Goal: Task Accomplishment & Management: Use online tool/utility

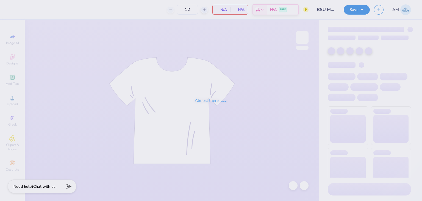
type input "BSU Merch"
type input "24"
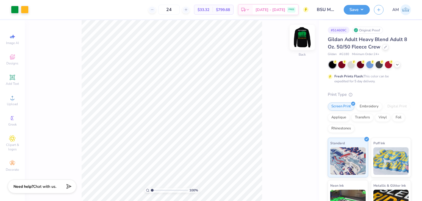
click at [304, 37] on img at bounding box center [302, 37] width 22 height 22
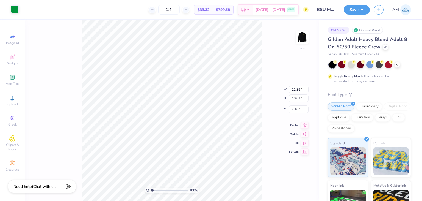
click at [17, 8] on div at bounding box center [15, 9] width 8 height 8
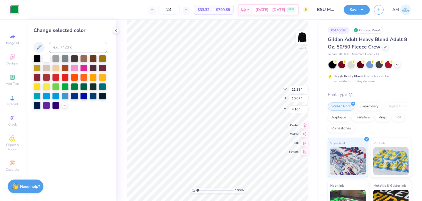
click at [67, 106] on div at bounding box center [71, 82] width 74 height 54
click at [86, 87] on div at bounding box center [83, 85] width 7 height 7
click at [97, 121] on div "Change selected color" at bounding box center [70, 110] width 91 height 180
click at [64, 105] on icon at bounding box center [64, 104] width 4 height 4
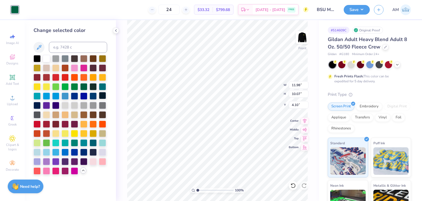
click at [106, 96] on div at bounding box center [102, 95] width 7 height 7
click at [81, 95] on div at bounding box center [83, 95] width 7 height 7
click at [48, 88] on div at bounding box center [46, 85] width 7 height 7
click at [104, 68] on div at bounding box center [102, 67] width 7 height 7
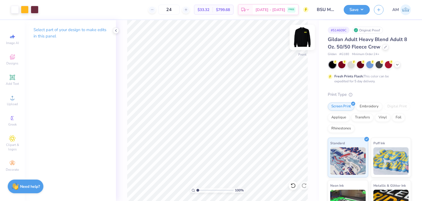
click at [303, 41] on img at bounding box center [302, 37] width 22 height 22
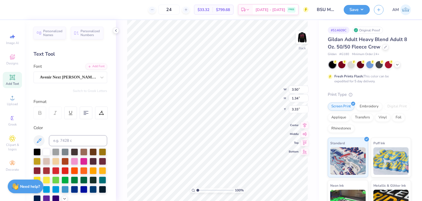
scroll to position [4, 1]
click at [113, 32] on div at bounding box center [116, 30] width 6 height 6
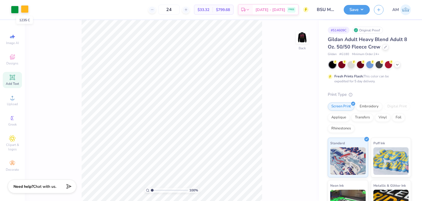
click at [25, 10] on div at bounding box center [25, 9] width 8 height 8
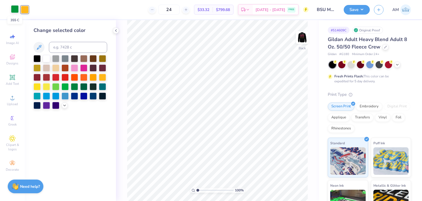
click at [13, 6] on div at bounding box center [15, 9] width 8 height 8
click at [105, 65] on div at bounding box center [102, 67] width 7 height 7
click at [303, 39] on img at bounding box center [302, 37] width 22 height 22
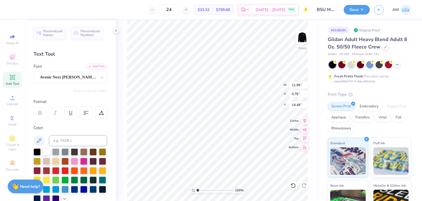
click at [117, 27] on div "100 % Front W 11.99 11.99 " H 0.76 0.76 " Y 14.49 14.49 " Center Middle Top Bot…" at bounding box center [217, 110] width 203 height 180
click at [117, 29] on icon at bounding box center [116, 30] width 4 height 4
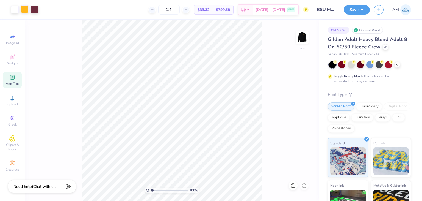
click at [21, 10] on div at bounding box center [25, 9] width 8 height 8
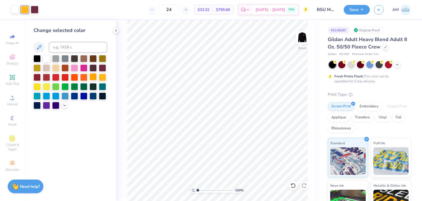
click at [95, 78] on div at bounding box center [93, 76] width 7 height 7
click at [67, 105] on div at bounding box center [65, 105] width 6 height 6
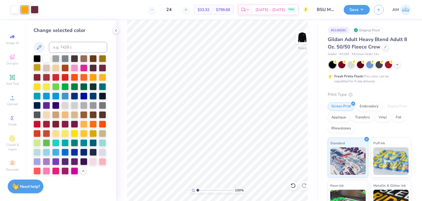
click at [35, 67] on div at bounding box center [37, 67] width 7 height 7
click at [102, 57] on div at bounding box center [102, 57] width 7 height 7
click at [116, 32] on icon at bounding box center [116, 30] width 4 height 4
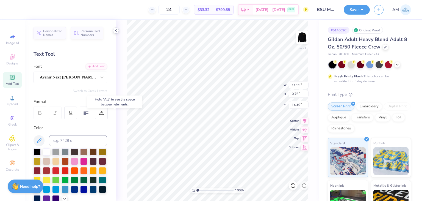
click at [117, 32] on icon at bounding box center [116, 30] width 4 height 4
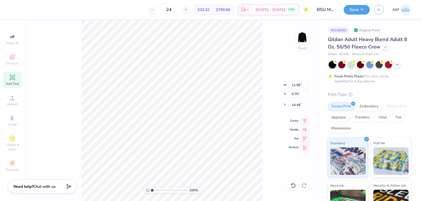
type input "15.27"
type input "4.69"
type input "12.00"
type input "0.89"
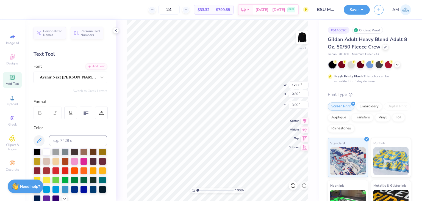
type input "3.43"
click at [117, 31] on icon at bounding box center [116, 30] width 4 height 4
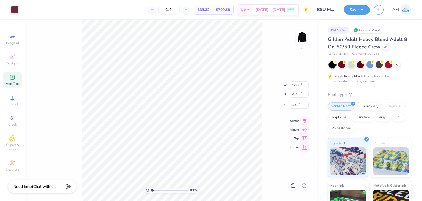
type input "11.98"
type input "10.07"
type input "4.69"
type input "12.00"
type input "0.89"
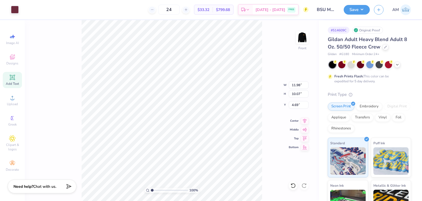
type input "3.43"
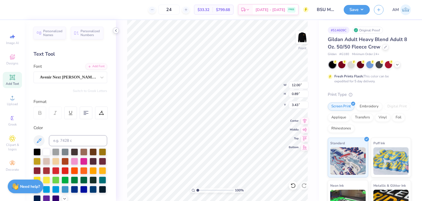
click at [115, 30] on icon at bounding box center [116, 30] width 4 height 4
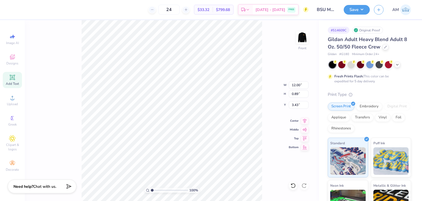
click at [13, 11] on div "24 $33.32 Per Item $799.68 Total Est. Delivery [DATE] - [DATE] FREE Design Titl…" at bounding box center [211, 9] width 422 height 19
click at [10, 10] on div at bounding box center [5, 9] width 11 height 19
click at [68, 89] on div "100 % Front W 12.00 12.00 " H 0.89 0.89 " Y 3.43 3.43 " Center Middle Top Bottom" at bounding box center [172, 110] width 294 height 180
click at [12, 12] on div at bounding box center [15, 9] width 8 height 8
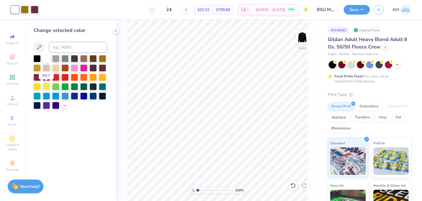
click at [45, 88] on div at bounding box center [46, 85] width 7 height 7
click at [39, 58] on div at bounding box center [37, 57] width 7 height 7
click at [45, 57] on div at bounding box center [46, 57] width 7 height 7
click at [51, 59] on div at bounding box center [71, 82] width 74 height 54
click at [52, 58] on div at bounding box center [55, 57] width 7 height 7
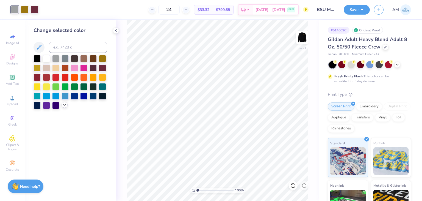
click at [66, 104] on icon at bounding box center [64, 104] width 4 height 4
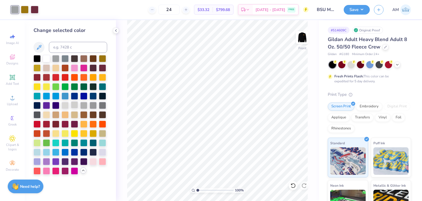
click at [72, 103] on div at bounding box center [74, 104] width 7 height 7
click at [63, 104] on div at bounding box center [65, 104] width 7 height 7
click at [74, 105] on div at bounding box center [74, 104] width 7 height 7
click at [84, 104] on div at bounding box center [83, 104] width 7 height 7
click at [118, 29] on icon at bounding box center [116, 30] width 4 height 4
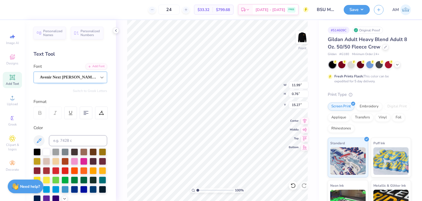
click at [99, 75] on icon at bounding box center [101, 76] width 5 height 5
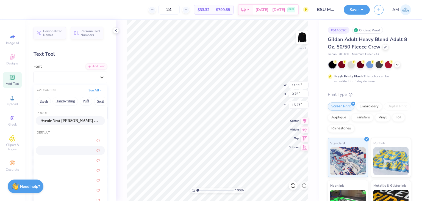
click at [62, 154] on div at bounding box center [70, 150] width 69 height 9
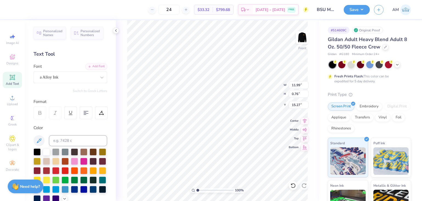
type input "11.09"
type input "0.90"
click at [99, 76] on icon at bounding box center [101, 76] width 5 height 5
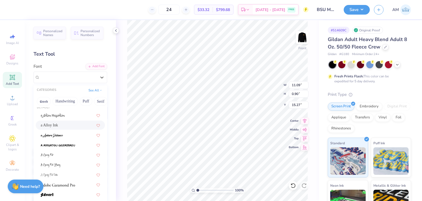
scroll to position [27, 0]
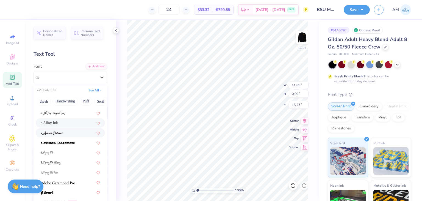
click at [67, 135] on div at bounding box center [70, 132] width 69 height 9
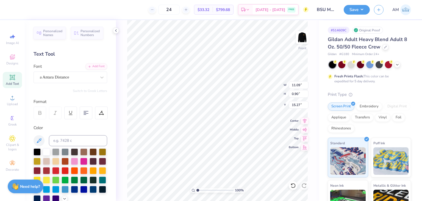
type input "12.38"
type input "1.02"
type input "15.21"
click at [84, 79] on div "a Antara Distance" at bounding box center [68, 77] width 58 height 9
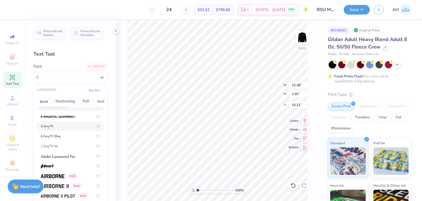
scroll to position [55, 0]
click at [69, 155] on img at bounding box center [58, 155] width 34 height 4
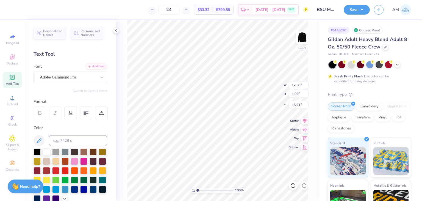
type input "11.56"
type input "0.70"
type input "15.37"
click at [73, 79] on div "Adobe Garamond Pro" at bounding box center [68, 77] width 58 height 9
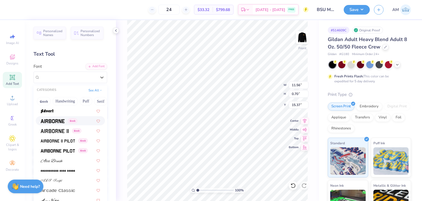
scroll to position [110, 0]
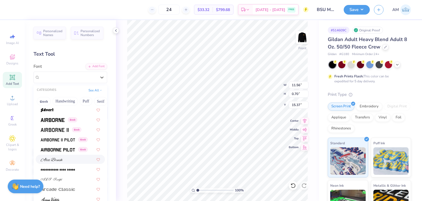
click at [71, 160] on div at bounding box center [70, 159] width 59 height 6
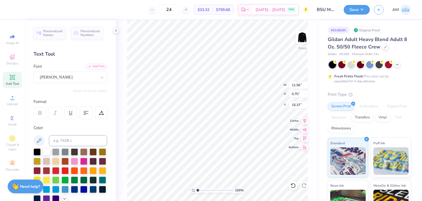
type input "13.92"
type input "0.86"
type input "15.29"
click at [65, 75] on div "[PERSON_NAME]" at bounding box center [68, 77] width 58 height 9
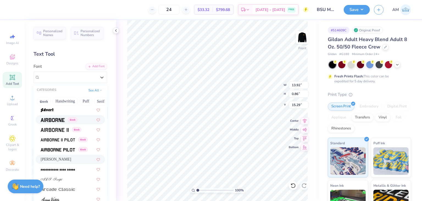
click at [64, 120] on img at bounding box center [53, 120] width 24 height 4
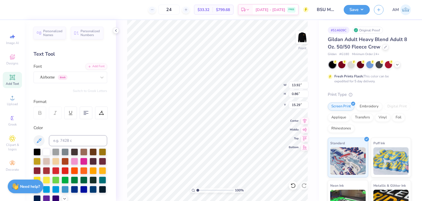
type input "10.61"
type input "0.72"
type input "15.36"
click at [69, 77] on div "Airborne Greek" at bounding box center [68, 77] width 58 height 9
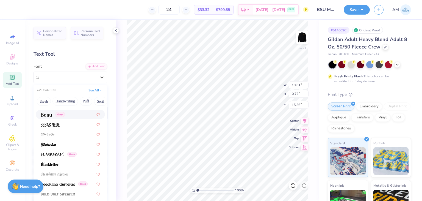
scroll to position [275, 0]
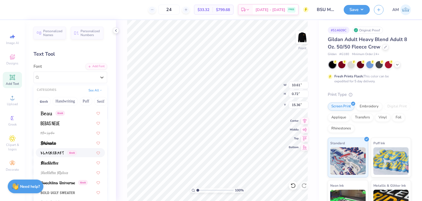
click at [63, 149] on div "Greek" at bounding box center [70, 152] width 69 height 9
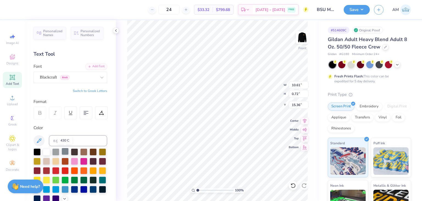
type input "8.63"
type input "0.86"
type input "15.30"
click at [99, 80] on div at bounding box center [102, 77] width 10 height 10
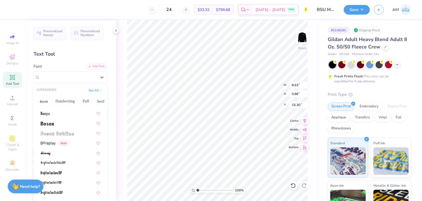
scroll to position [385, 0]
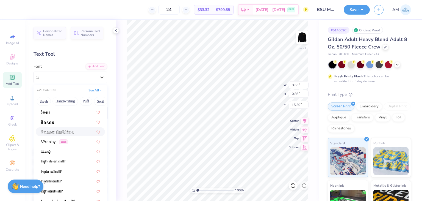
click at [79, 128] on div at bounding box center [70, 131] width 69 height 9
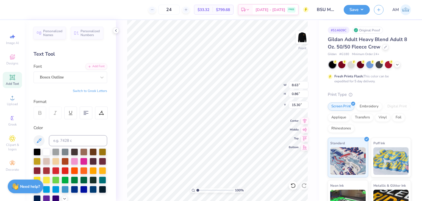
type input "8.57"
type input "0.60"
type input "15.43"
click at [291, 185] on icon at bounding box center [292, 184] width 5 height 5
type input "8.63"
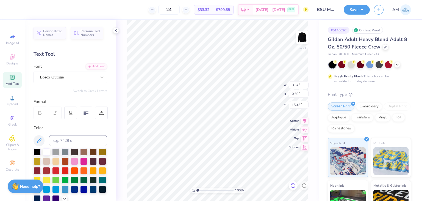
type input "0.86"
type input "15.30"
click at [85, 78] on div "Blackcraft Greek" at bounding box center [68, 77] width 58 height 9
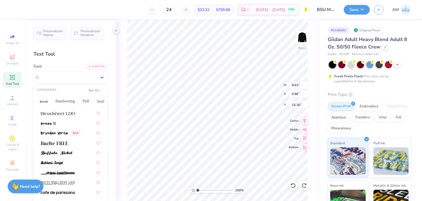
scroll to position [494, 0]
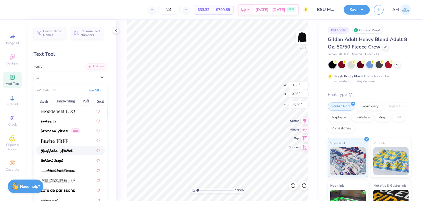
click at [76, 146] on div at bounding box center [70, 150] width 69 height 9
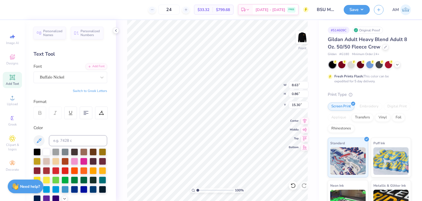
type input "12.31"
type input "0.71"
type input "15.37"
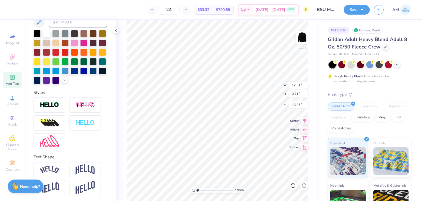
scroll to position [128, 0]
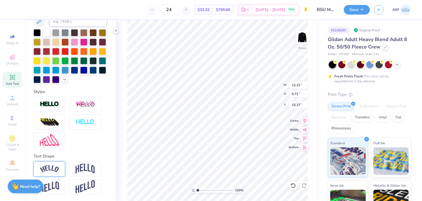
click at [61, 173] on div at bounding box center [50, 168] width 32 height 15
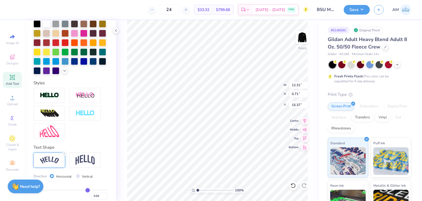
type input "13.07"
type input "2.46"
type input "14.50"
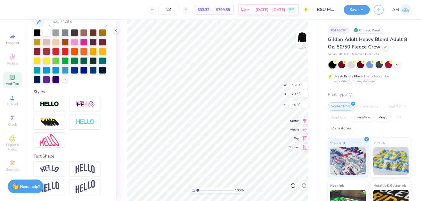
type input "12.00"
type input "0.89"
type input "19.11"
type input "13.07"
type input "2.46"
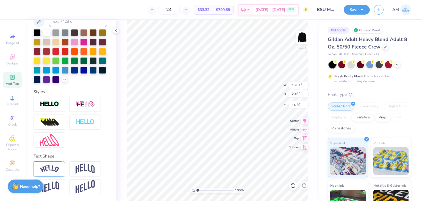
type input "2.61"
type input "3.00"
click at [57, 106] on img at bounding box center [49, 104] width 19 height 6
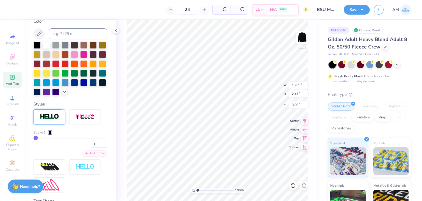
type input "13.09"
type input "2.47"
type input "2.99"
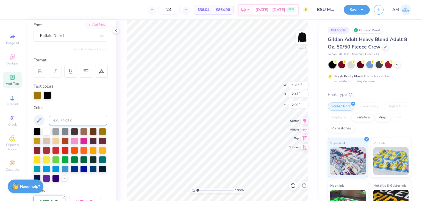
scroll to position [39, 0]
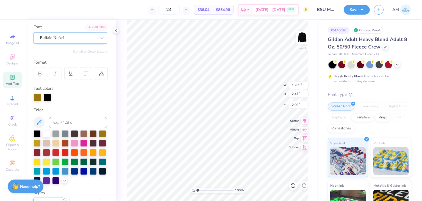
click at [79, 32] on div "Buffalo Nickel" at bounding box center [71, 38] width 74 height 12
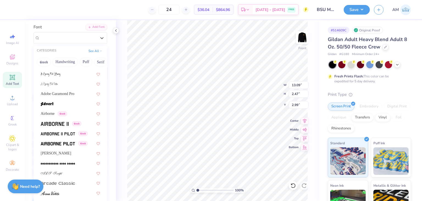
scroll to position [82, 0]
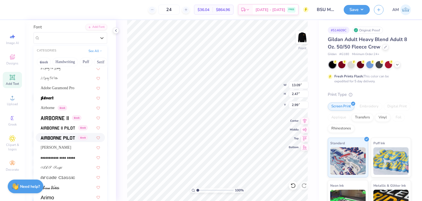
click at [73, 137] on img at bounding box center [58, 138] width 34 height 4
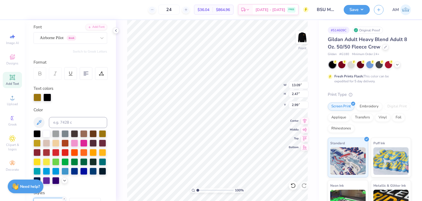
type input "11.64"
type input "2.29"
type input "3.08"
click at [90, 38] on div "Airborne Pilot Greek" at bounding box center [68, 38] width 58 height 9
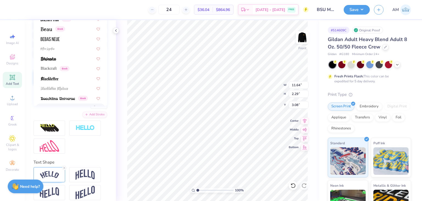
scroll to position [149, 0]
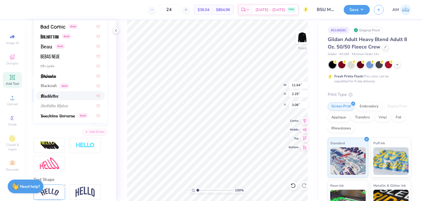
click at [73, 99] on div at bounding box center [70, 95] width 69 height 9
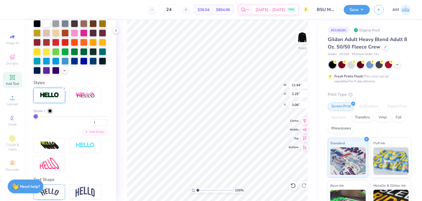
type input "12.19"
type input "2.49"
type input "2.98"
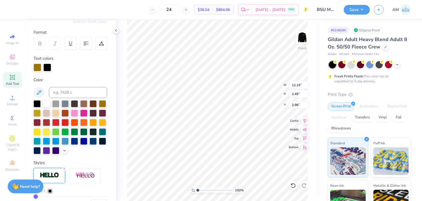
scroll to position [39, 0]
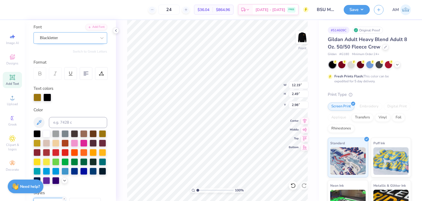
click at [89, 40] on div "Blackletter" at bounding box center [68, 38] width 58 height 9
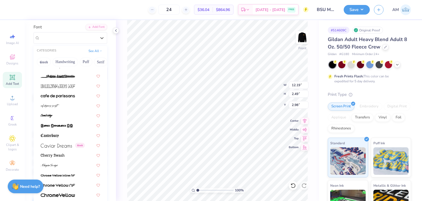
scroll to position [659, 0]
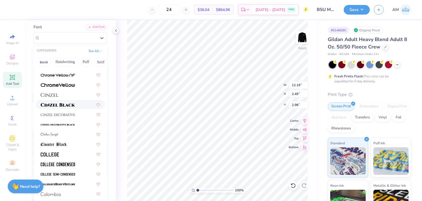
click at [70, 106] on img at bounding box center [58, 105] width 34 height 4
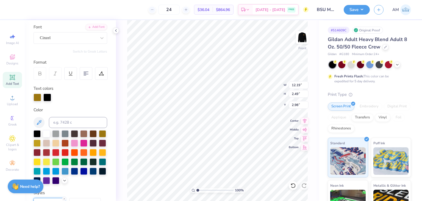
type input "14.04"
type input "2.62"
type input "2.92"
click at [115, 31] on div at bounding box center [116, 30] width 6 height 6
type input "8.95"
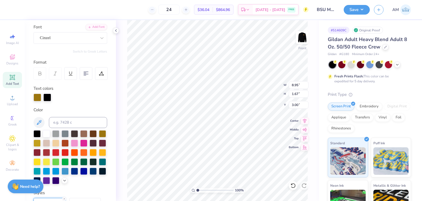
type input "1.67"
click at [294, 183] on icon at bounding box center [293, 185] width 5 height 5
type input "14.04"
type input "2.62"
click at [117, 30] on icon at bounding box center [116, 30] width 4 height 4
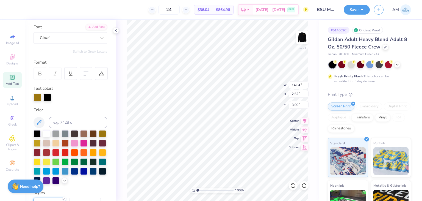
scroll to position [4, 1]
click at [293, 189] on div at bounding box center [293, 185] width 9 height 9
click at [294, 186] on icon at bounding box center [292, 184] width 5 height 5
click at [293, 185] on icon at bounding box center [292, 184] width 5 height 5
type input "11.64"
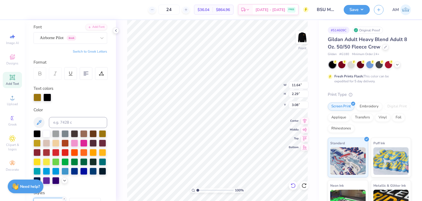
type input "2.29"
type input "3.08"
click at [86, 38] on div "Airborne Pilot Greek" at bounding box center [68, 38] width 58 height 9
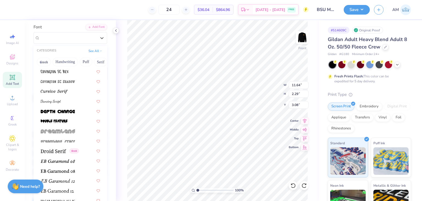
scroll to position [934, 0]
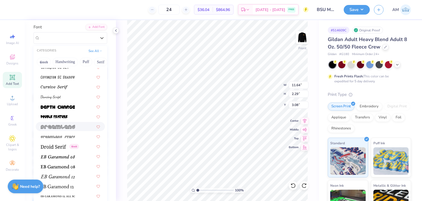
click at [77, 125] on div at bounding box center [70, 126] width 59 height 6
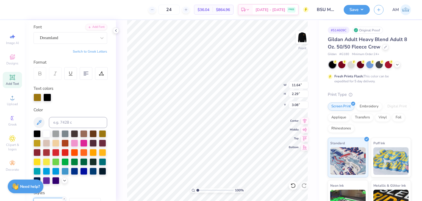
type input "12.69"
type input "2.43"
type input "3.01"
click at [83, 41] on div at bounding box center [68, 37] width 57 height 7
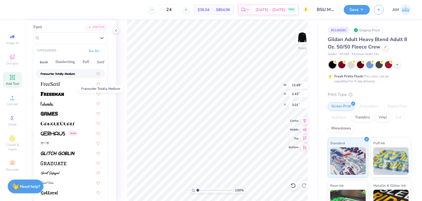
scroll to position [1236, 0]
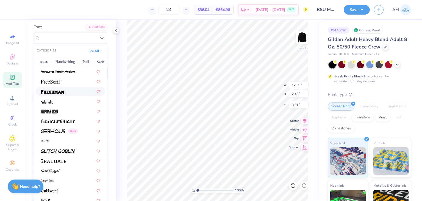
click at [70, 94] on div at bounding box center [70, 91] width 59 height 6
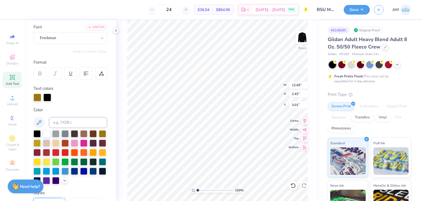
type input "13.97"
type input "2.71"
type input "2.87"
click at [116, 32] on icon at bounding box center [116, 30] width 4 height 4
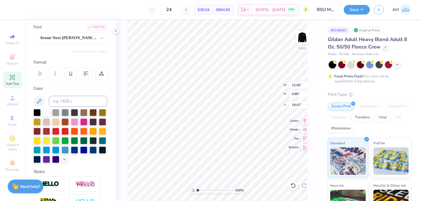
type input "8.45"
type input "0.63"
type input "15.18"
click at [115, 32] on icon at bounding box center [116, 30] width 4 height 4
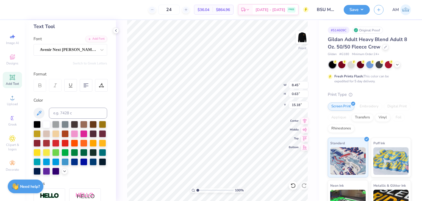
scroll to position [4, 1]
type textarea "U"
type textarea "STRENGTH IN UNITY"
click at [91, 46] on div "Avenir Next [PERSON_NAME] Heavy" at bounding box center [68, 49] width 58 height 9
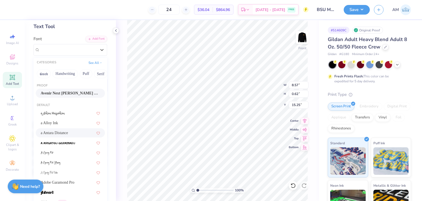
click at [65, 132] on div "a Antara Distance" at bounding box center [70, 133] width 59 height 6
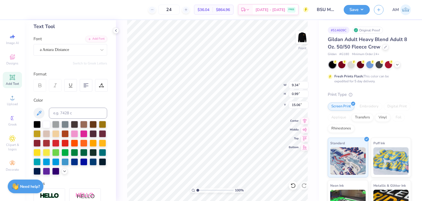
type input "9.34"
type input "0.99"
type input "15.06"
click at [83, 49] on div "a Antara Distance" at bounding box center [68, 49] width 58 height 9
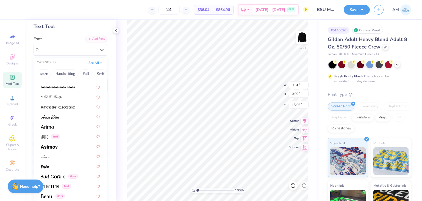
scroll to position [165, 0]
click at [80, 109] on div at bounding box center [70, 106] width 69 height 9
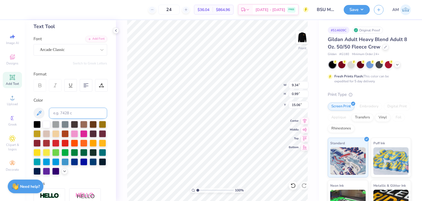
type input "10.18"
type input "0.57"
type input "15.27"
click at [82, 49] on div "Arcade Classic" at bounding box center [68, 49] width 58 height 9
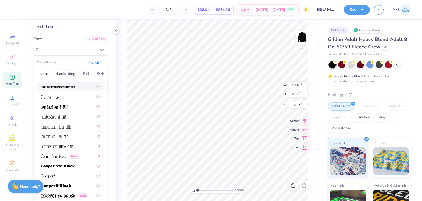
scroll to position [769, 0]
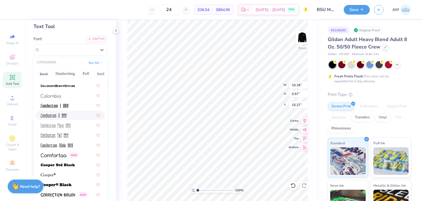
click at [70, 116] on div at bounding box center [70, 115] width 59 height 6
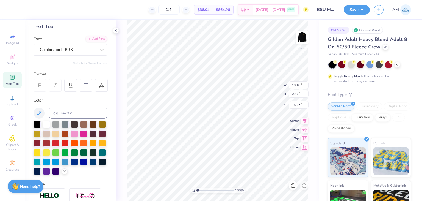
type input "4.41"
type input "0.61"
type input "15.25"
click at [114, 31] on icon at bounding box center [116, 30] width 4 height 4
type input "7.29"
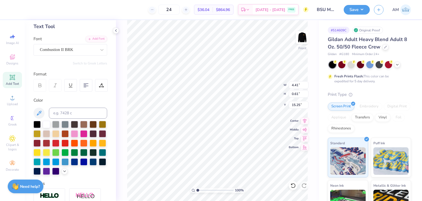
type input "1.01"
click at [124, 104] on div "100 % Front W 7.29 7.29 " H 1.01 1.01 " Y 15.25 15.25 " Center Middle Top Bottom" at bounding box center [217, 110] width 203 height 180
type input "14.94"
click at [81, 52] on div at bounding box center [68, 49] width 57 height 7
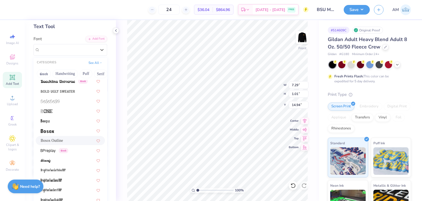
scroll to position [385, 0]
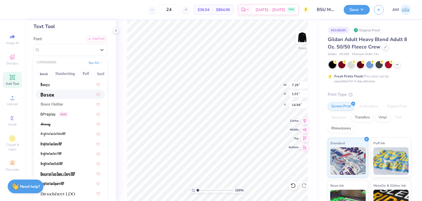
click at [67, 90] on div at bounding box center [70, 94] width 69 height 9
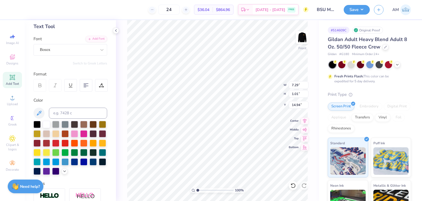
type input "9.30"
type input "0.76"
type input "15.06"
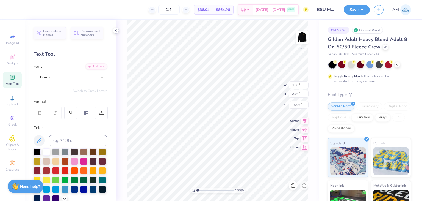
scroll to position [0, 0]
click at [115, 29] on icon at bounding box center [116, 30] width 4 height 4
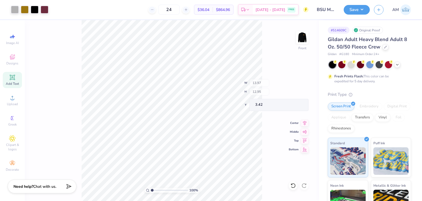
type input "3.42"
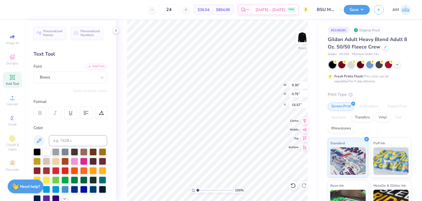
scroll to position [4, 1]
type input "8.72"
type input "0.72"
click at [115, 29] on icon at bounding box center [116, 30] width 4 height 4
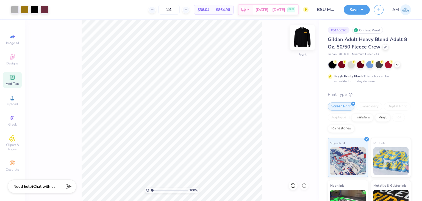
click at [301, 37] on img at bounding box center [302, 37] width 22 height 22
click at [300, 45] on img at bounding box center [302, 37] width 22 height 22
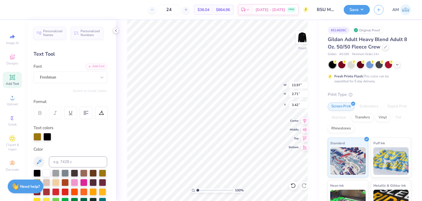
click at [117, 30] on icon at bounding box center [116, 30] width 4 height 4
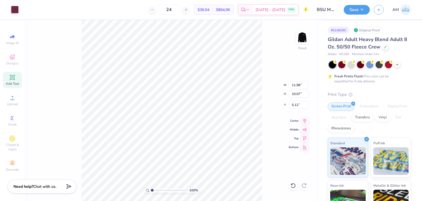
type input "11.98"
type input "10.07"
type input "5.12"
type input "13.97"
type input "2.71"
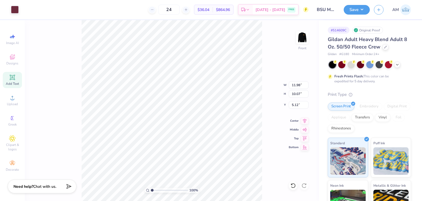
type input "3.42"
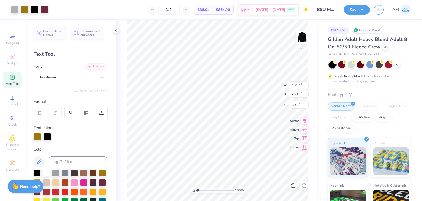
type input "12.86"
click at [249, 139] on li "Group" at bounding box center [252, 140] width 43 height 11
click at [117, 29] on icon at bounding box center [116, 30] width 4 height 4
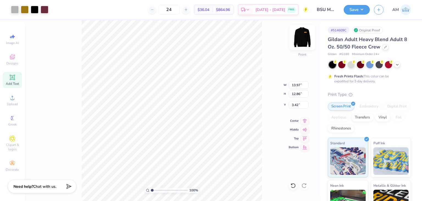
click at [300, 36] on img at bounding box center [302, 37] width 22 height 22
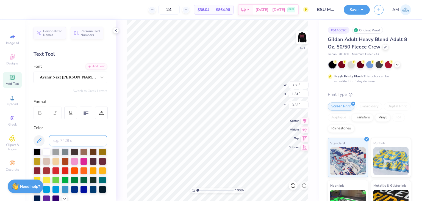
click at [65, 139] on input at bounding box center [78, 140] width 58 height 11
type input "126"
type input "3.49"
type input "1.33"
type input "3.47"
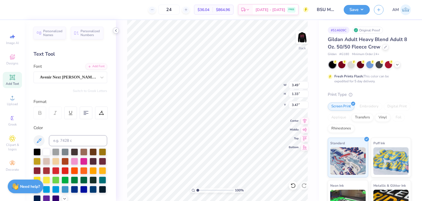
click at [114, 30] on icon at bounding box center [116, 30] width 4 height 4
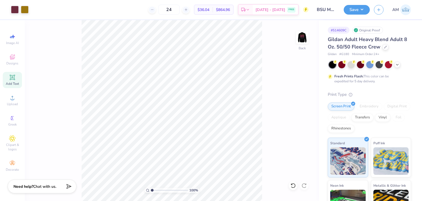
click at [298, 185] on div "100 % Back" at bounding box center [172, 110] width 294 height 180
click at [294, 183] on icon at bounding box center [293, 185] width 5 height 5
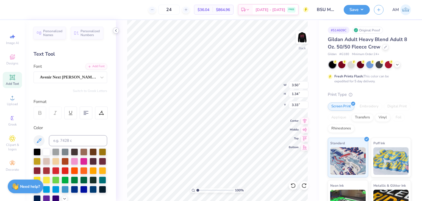
click at [115, 31] on icon at bounding box center [116, 30] width 4 height 4
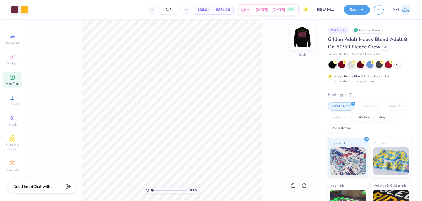
click at [303, 39] on img at bounding box center [302, 37] width 22 height 22
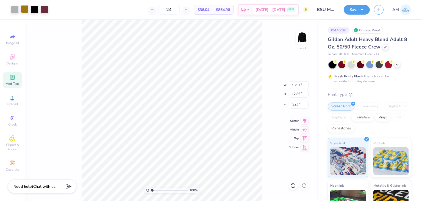
click at [22, 10] on div at bounding box center [25, 9] width 8 height 8
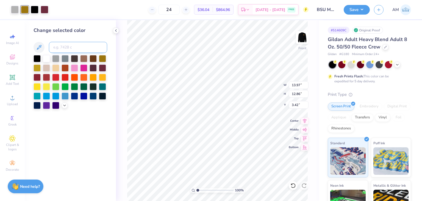
click at [60, 48] on input at bounding box center [78, 47] width 58 height 11
type input "1235"
click at [116, 29] on icon at bounding box center [116, 30] width 4 height 4
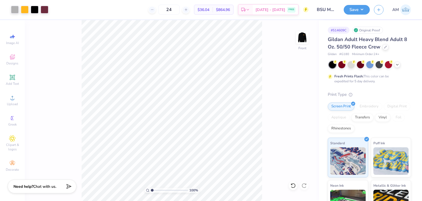
click at [358, 15] on div "Save AM" at bounding box center [383, 9] width 78 height 19
click at [359, 13] on button "Save" at bounding box center [357, 9] width 26 height 10
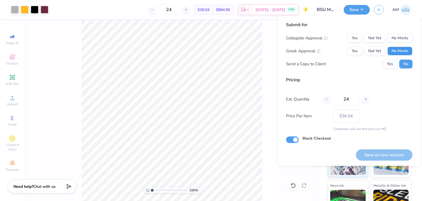
click at [395, 53] on button "No Marks" at bounding box center [399, 50] width 25 height 9
click at [398, 40] on button "No Marks" at bounding box center [399, 38] width 25 height 9
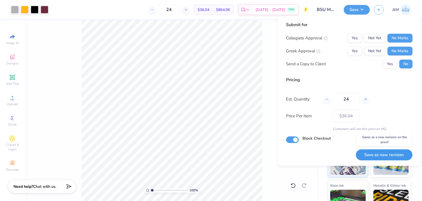
click at [390, 152] on button "Save as new revision" at bounding box center [384, 154] width 57 height 11
type input "$36.04"
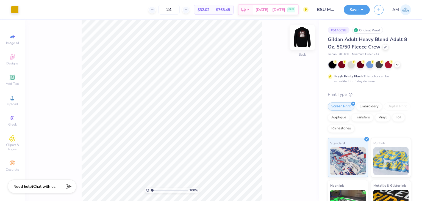
click at [305, 37] on img at bounding box center [302, 37] width 22 height 22
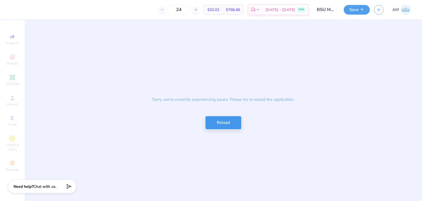
click at [232, 126] on button "Reload" at bounding box center [223, 122] width 36 height 13
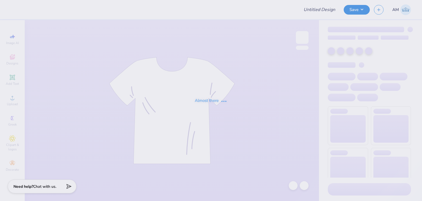
type input "BSU Merch"
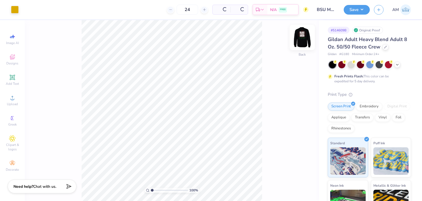
click at [304, 45] on div at bounding box center [302, 37] width 25 height 25
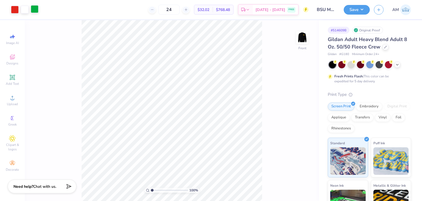
click at [38, 11] on div at bounding box center [35, 9] width 8 height 8
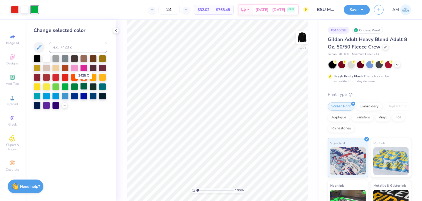
click at [82, 86] on div at bounding box center [83, 85] width 7 height 7
click at [75, 87] on div at bounding box center [74, 85] width 7 height 7
click at [114, 32] on icon at bounding box center [116, 30] width 4 height 4
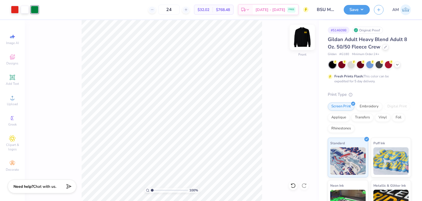
click at [301, 39] on img at bounding box center [302, 37] width 22 height 22
click at [307, 39] on img at bounding box center [302, 37] width 22 height 22
click at [307, 39] on img at bounding box center [302, 37] width 11 height 11
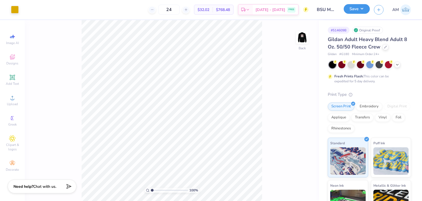
click at [364, 10] on button "Save" at bounding box center [357, 9] width 26 height 10
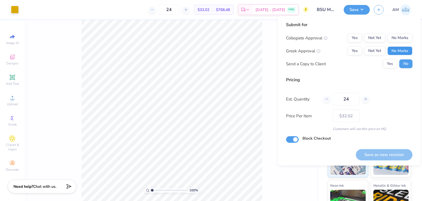
click at [398, 49] on button "No Marks" at bounding box center [399, 50] width 25 height 9
click at [398, 39] on button "No Marks" at bounding box center [399, 38] width 25 height 9
click at [391, 155] on button "Save as new revision" at bounding box center [384, 154] width 57 height 11
type input "$32.02"
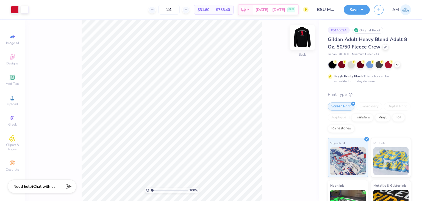
click at [305, 36] on img at bounding box center [302, 37] width 22 height 22
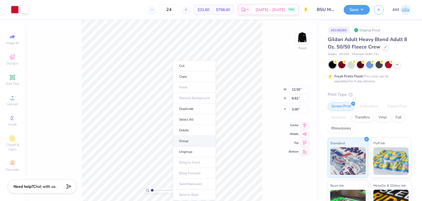
click at [191, 142] on li "Group" at bounding box center [194, 140] width 43 height 11
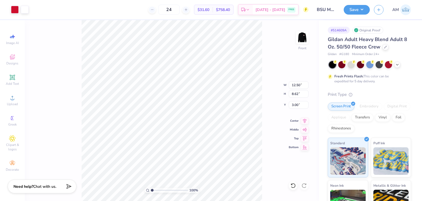
type input "13.57"
type input "9.36"
type input "14.10"
type input "9.73"
type input "3.52"
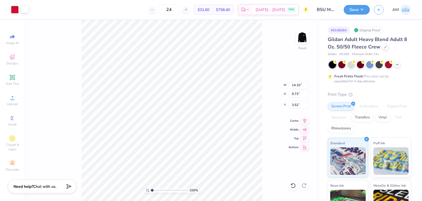
click at [27, 9] on div at bounding box center [25, 9] width 8 height 8
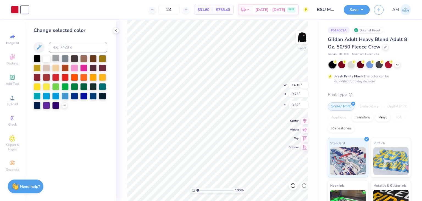
click at [55, 59] on div at bounding box center [55, 57] width 7 height 7
click at [65, 104] on icon at bounding box center [64, 104] width 4 height 4
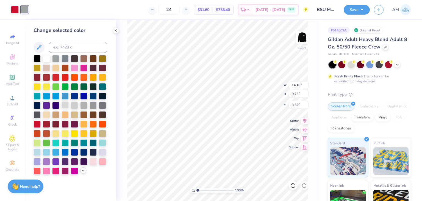
click at [68, 104] on div at bounding box center [65, 104] width 7 height 7
click at [116, 31] on icon at bounding box center [116, 30] width 4 height 4
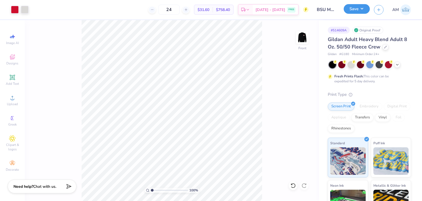
click at [354, 9] on button "Save" at bounding box center [357, 9] width 26 height 10
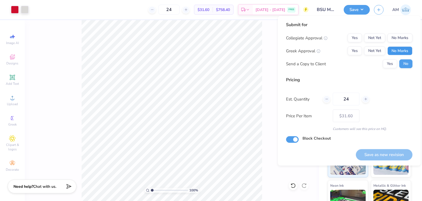
click at [402, 50] on button "No Marks" at bounding box center [399, 50] width 25 height 9
click at [399, 39] on button "No Marks" at bounding box center [399, 38] width 25 height 9
click at [384, 154] on button "Save as new revision" at bounding box center [384, 154] width 57 height 11
type input "$31.60"
